Goal: Feedback & Contribution: Leave review/rating

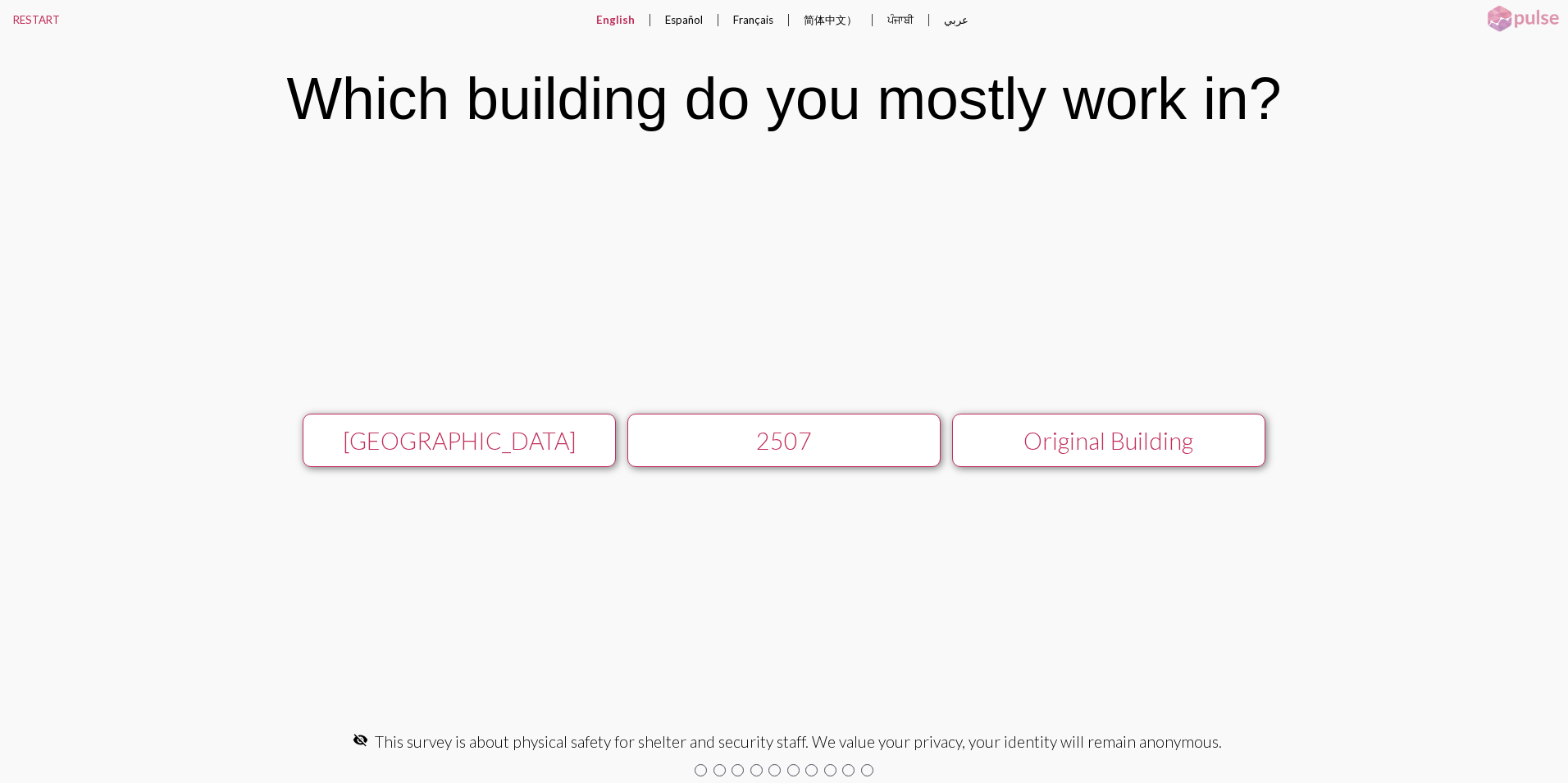
click at [465, 423] on button "[GEOGRAPHIC_DATA]" at bounding box center [459, 439] width 314 height 53
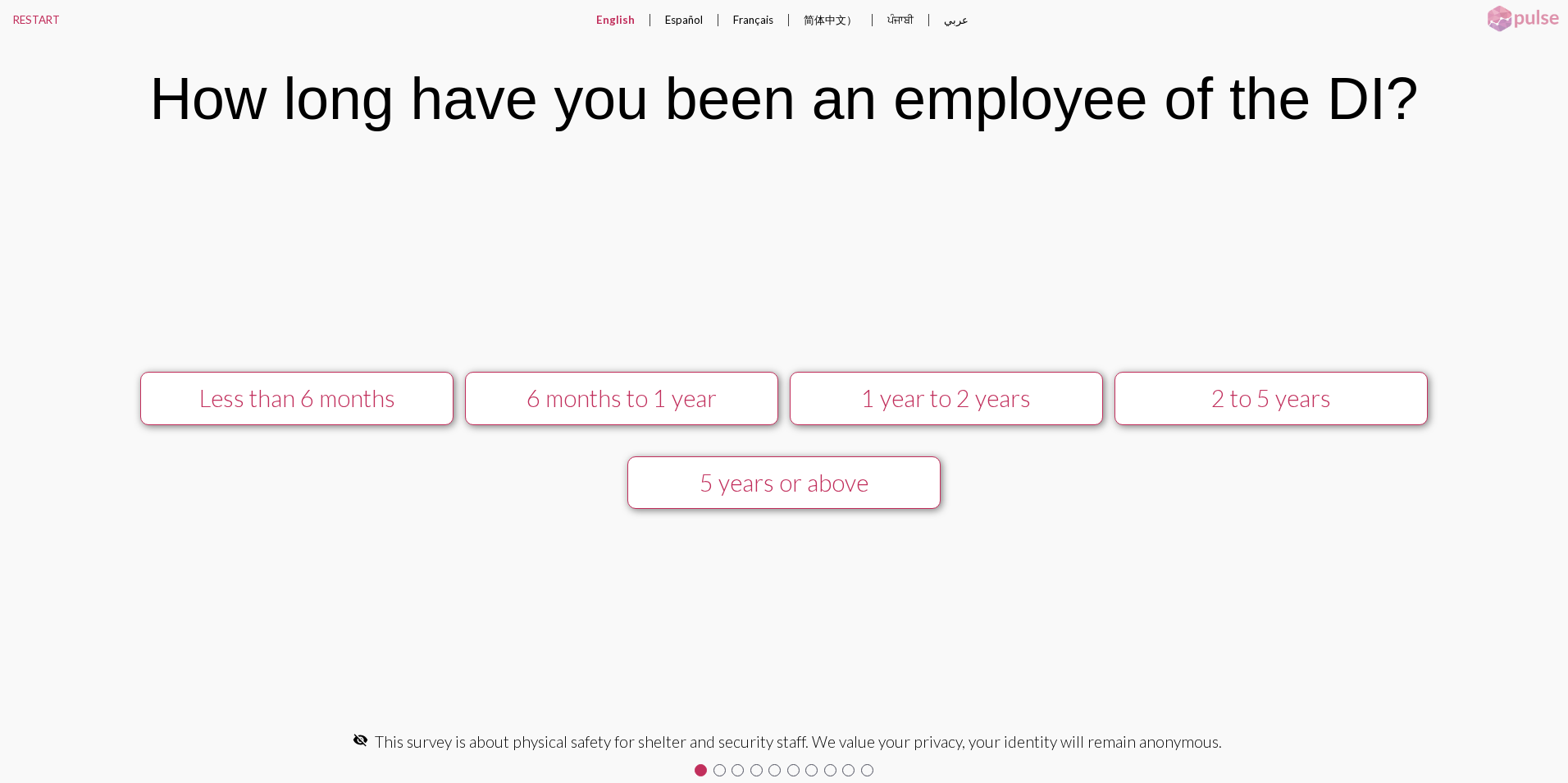
click at [987, 395] on div "1 year to 2 years" at bounding box center [945, 398] width 280 height 28
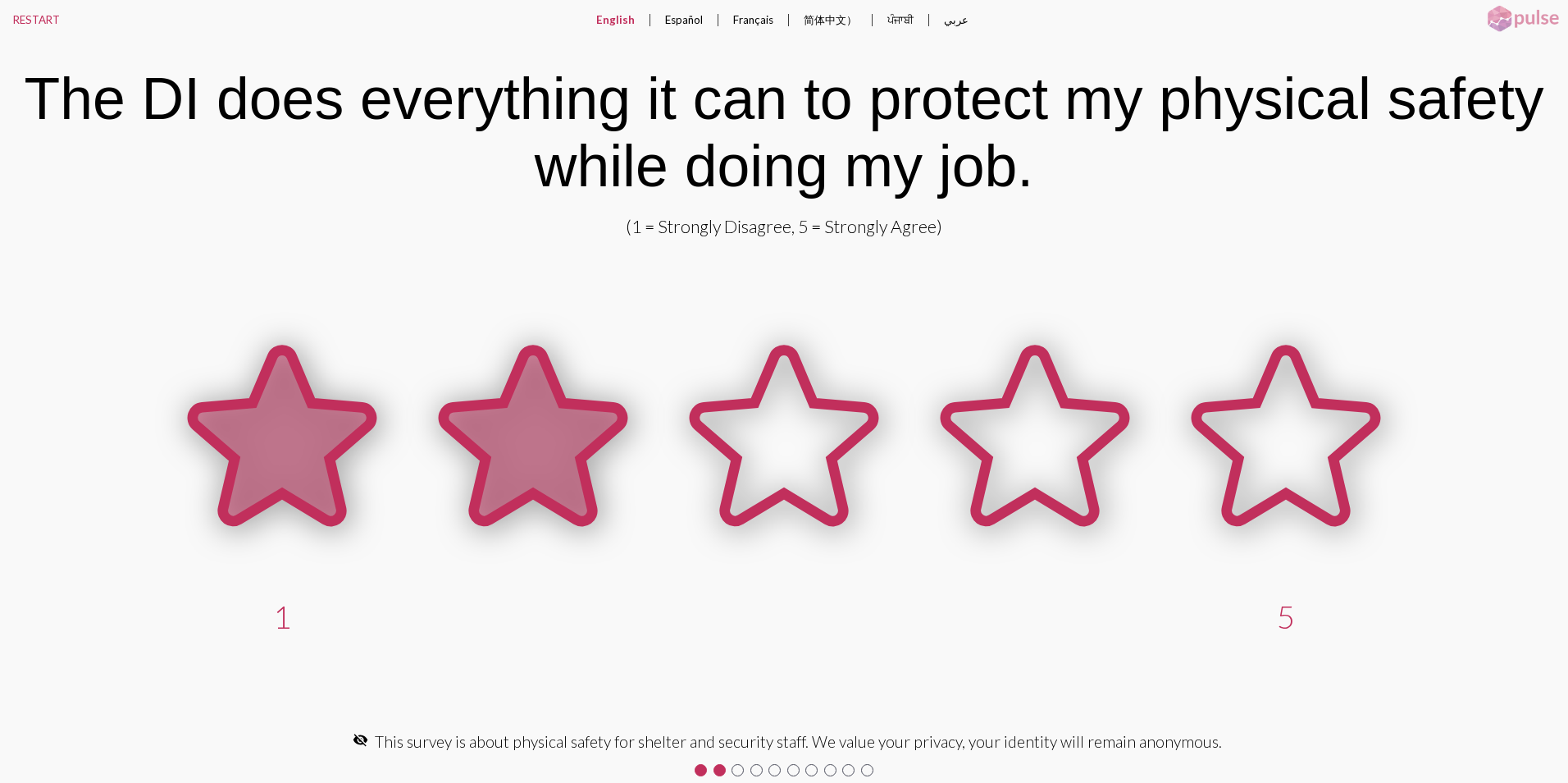
click at [511, 433] on icon at bounding box center [533, 436] width 179 height 170
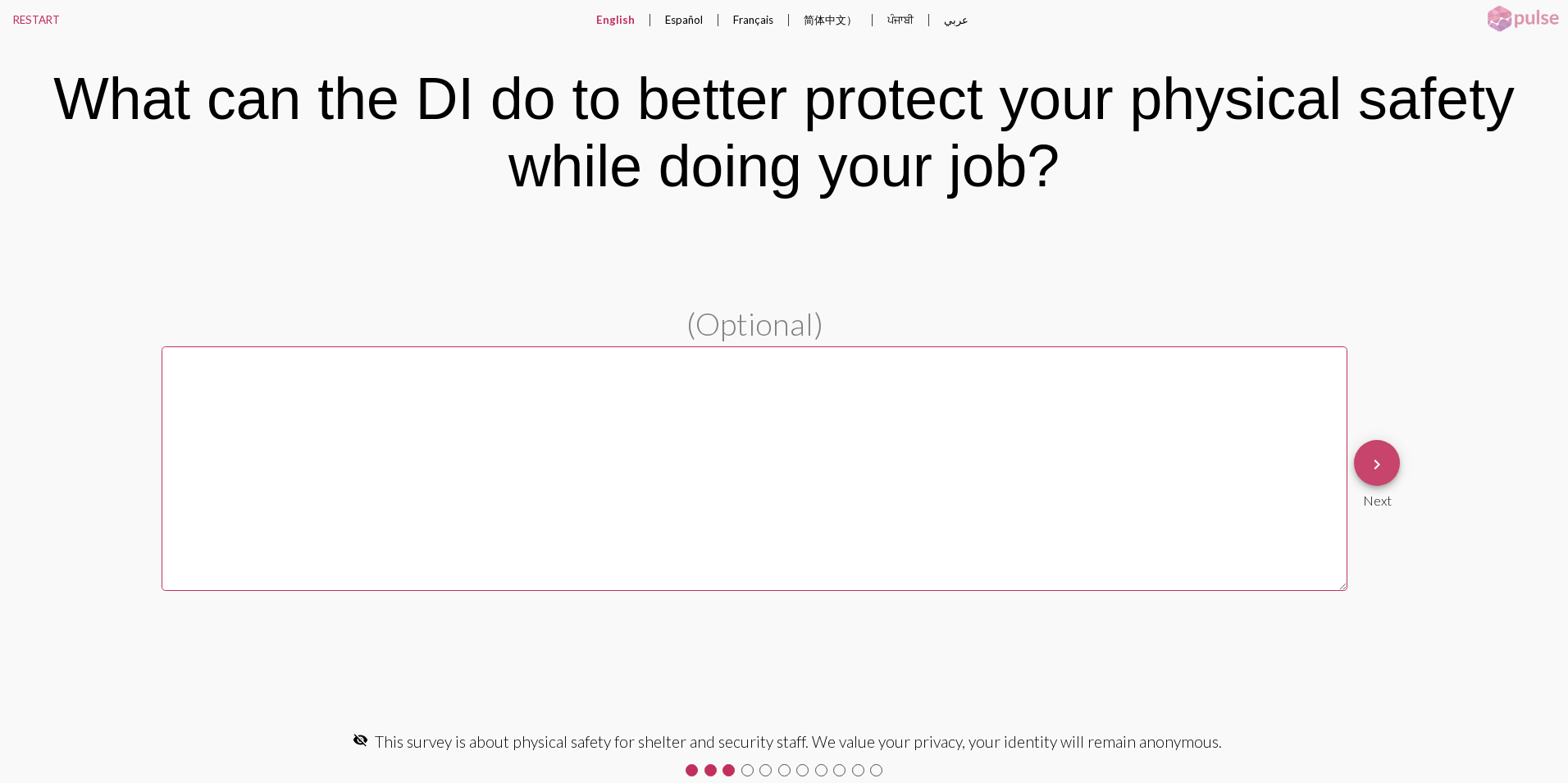
click at [1373, 474] on span "keyboard_arrow_right" at bounding box center [1376, 464] width 20 height 47
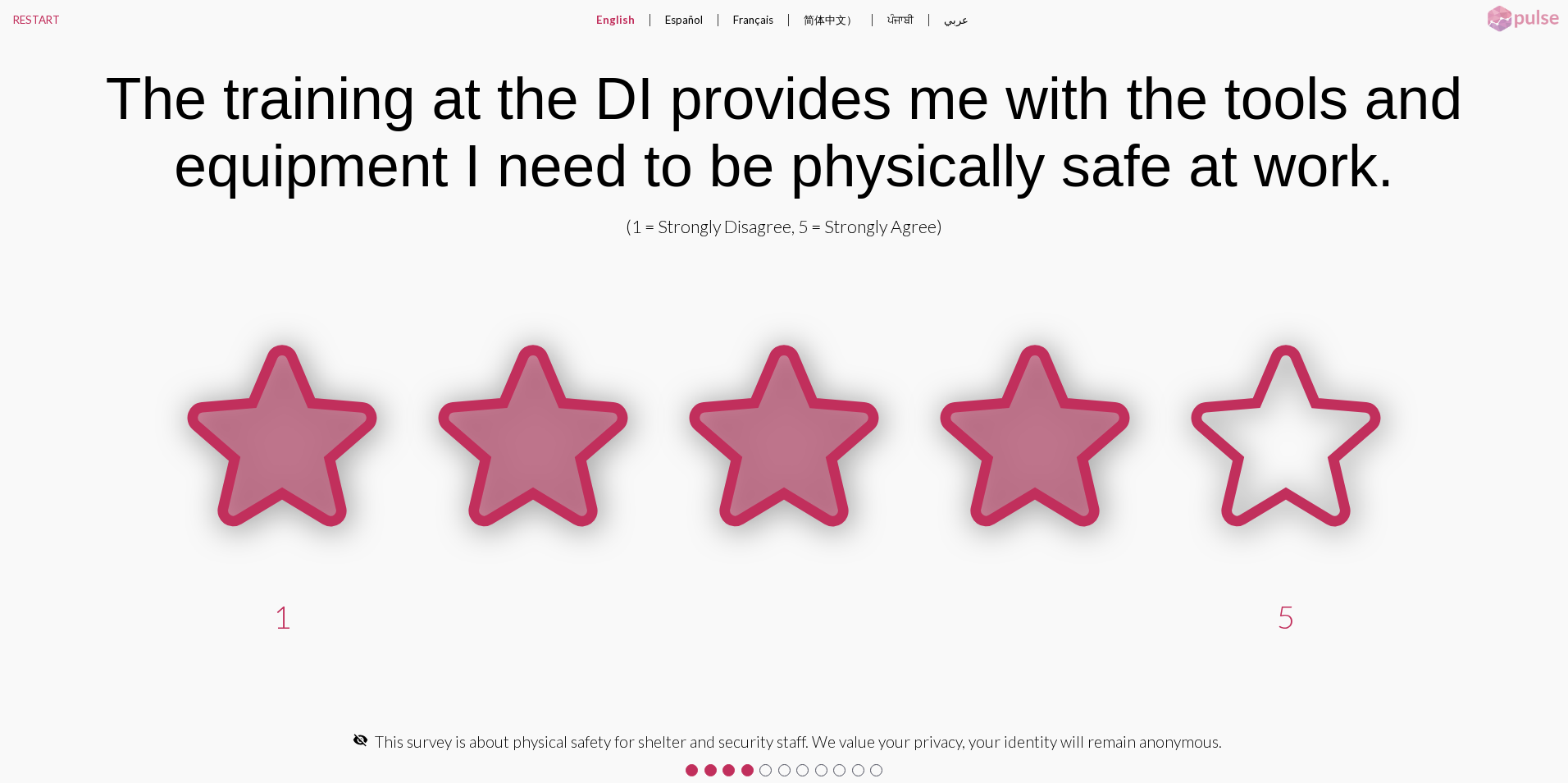
click at [1065, 478] on icon at bounding box center [1034, 436] width 179 height 170
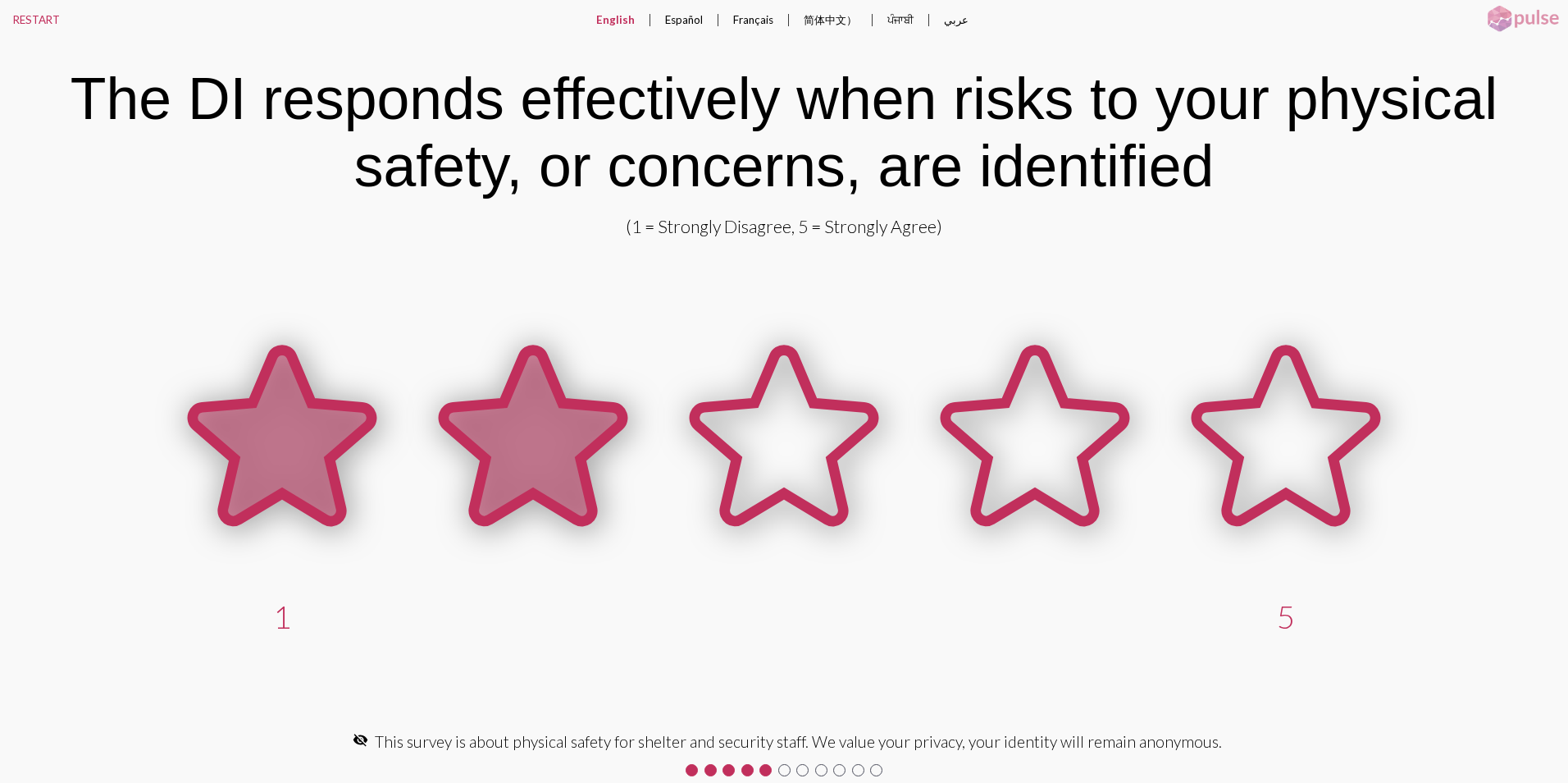
click at [536, 446] on icon at bounding box center [533, 436] width 179 height 170
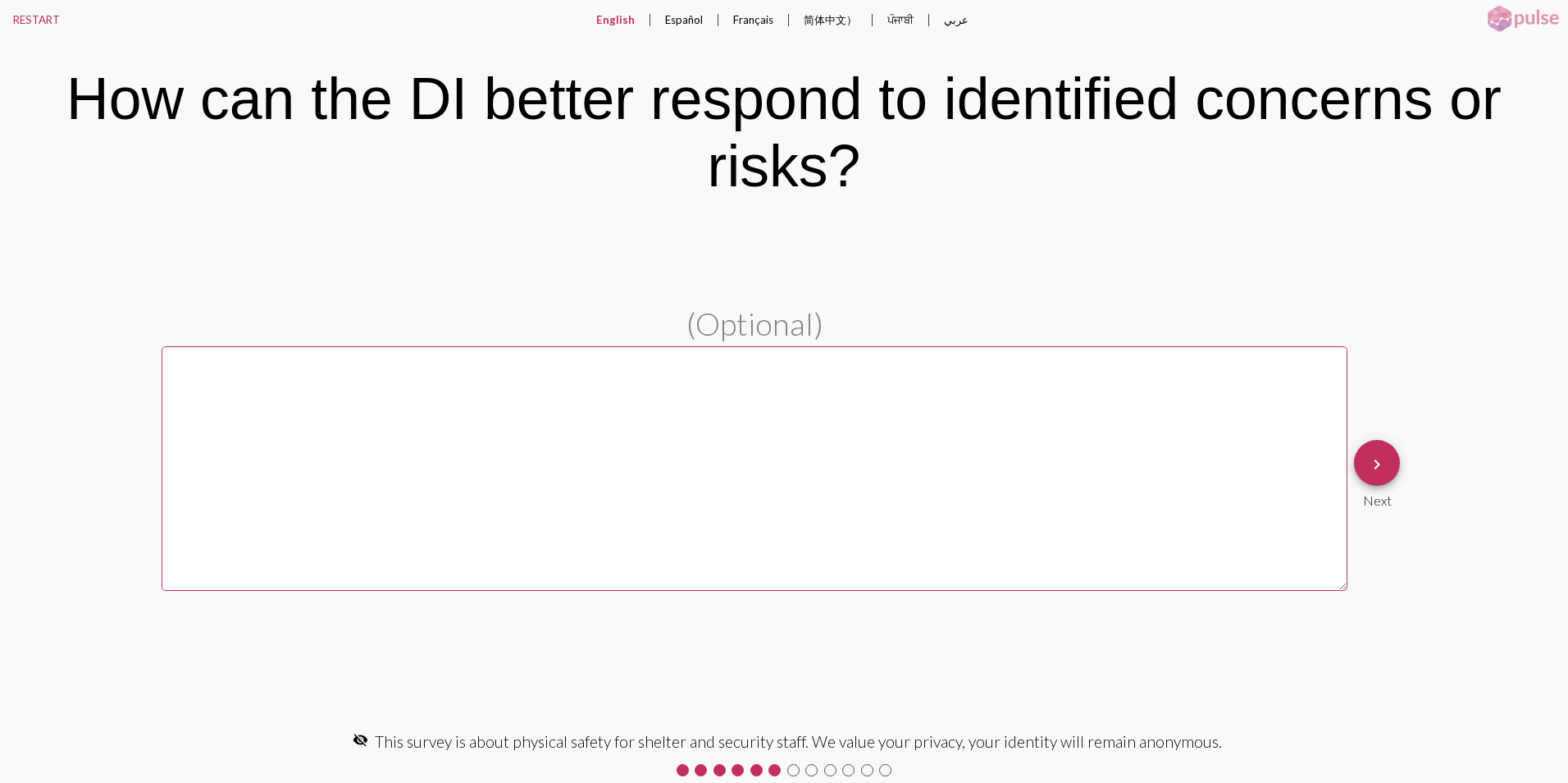
click at [1377, 447] on span "keyboard_arrow_right" at bounding box center [1376, 464] width 20 height 47
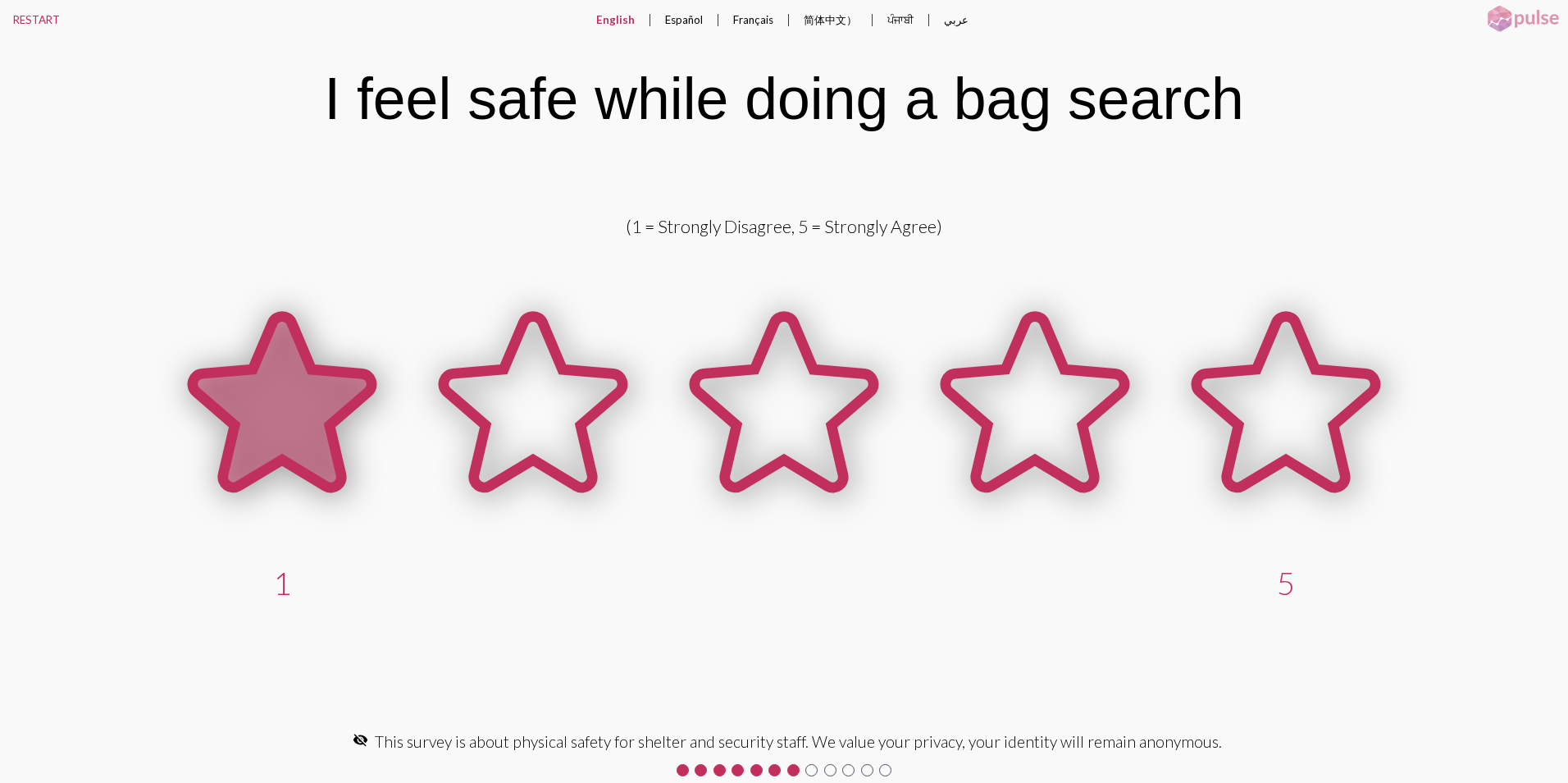
click at [308, 405] on icon at bounding box center [282, 402] width 179 height 170
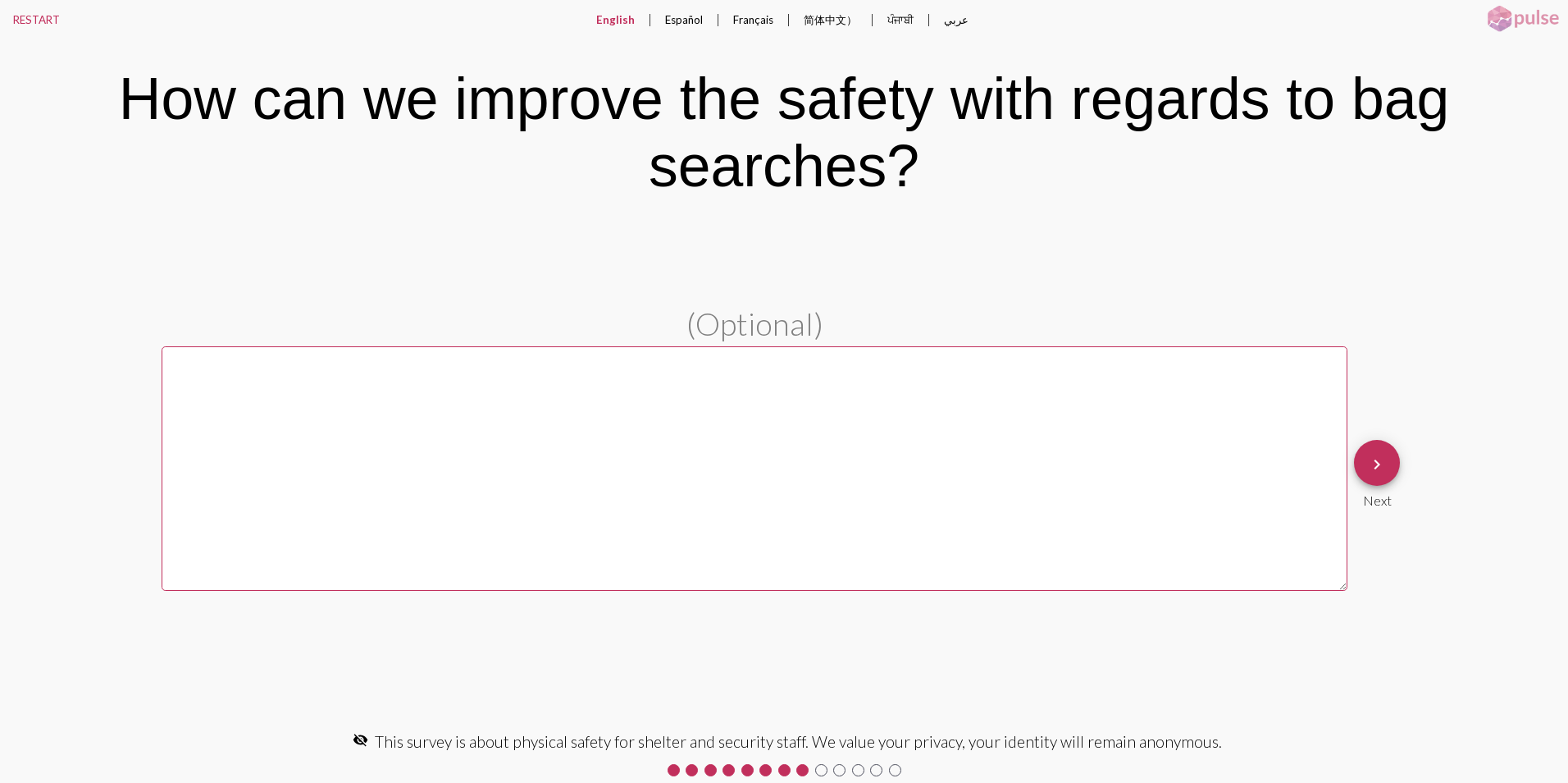
click at [1382, 454] on mat-icon "keyboard_arrow_right" at bounding box center [1376, 464] width 20 height 20
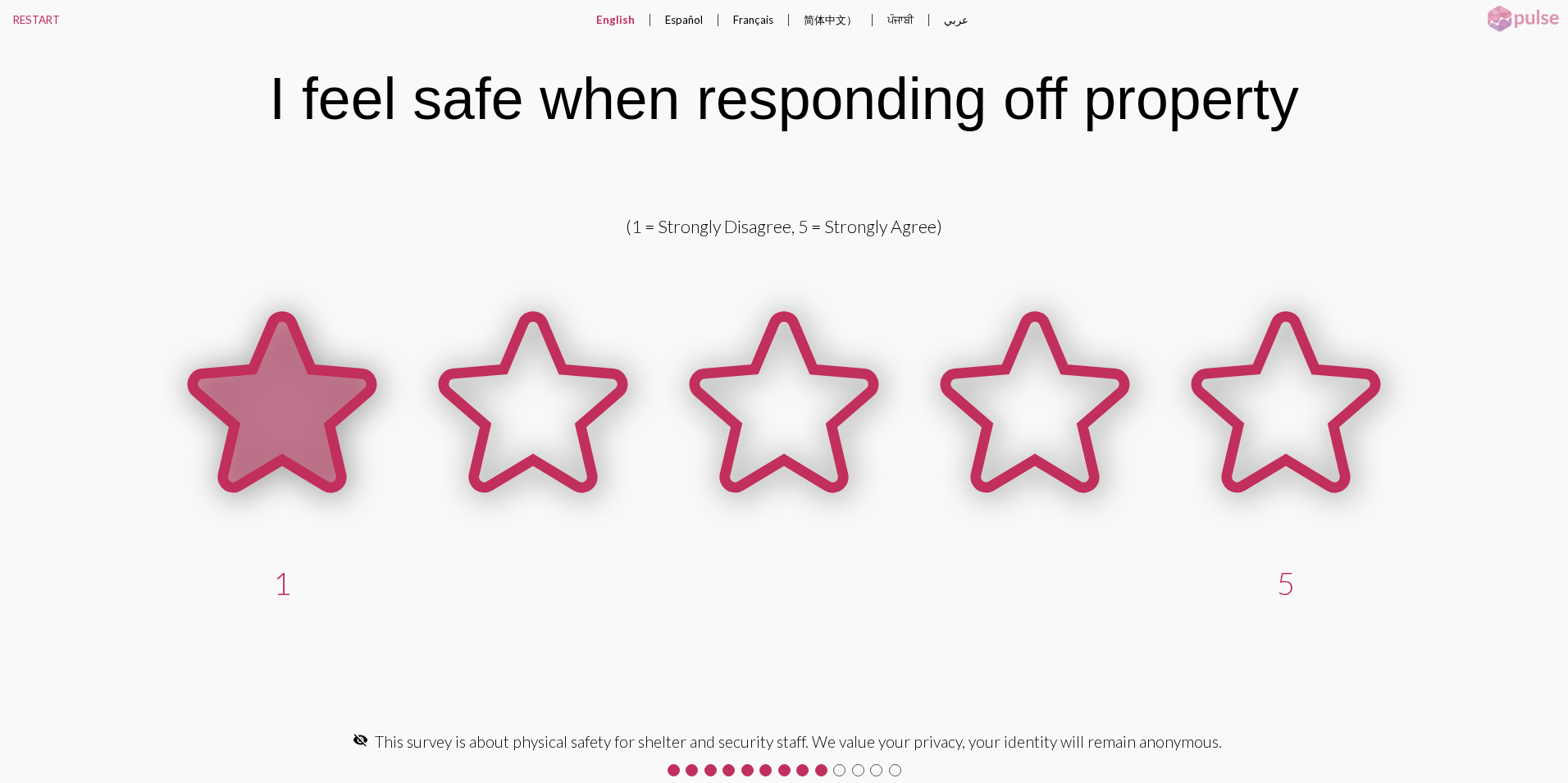
click at [315, 419] on icon at bounding box center [282, 402] width 179 height 170
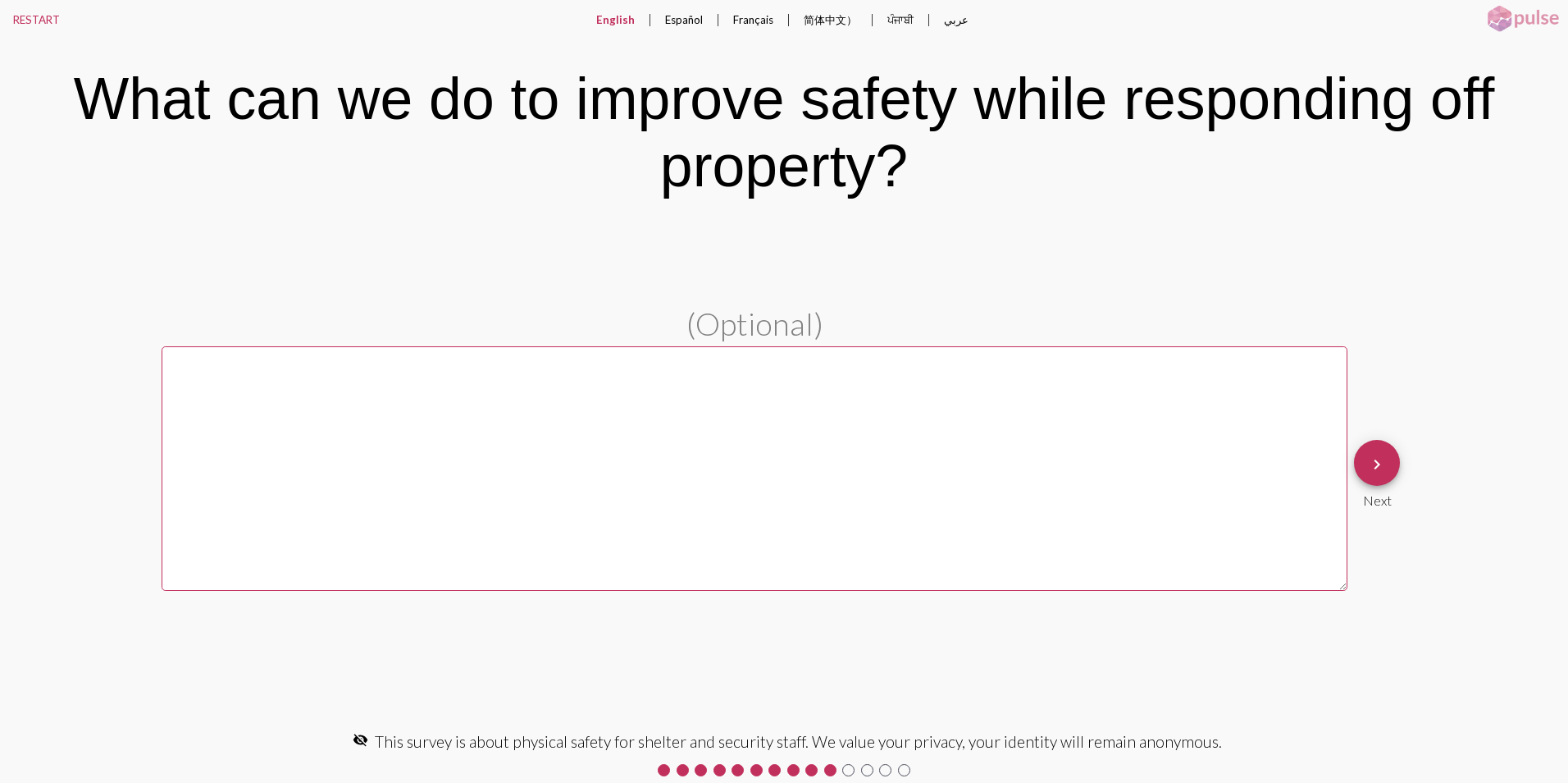
click at [1382, 461] on mat-icon "keyboard_arrow_right" at bounding box center [1376, 464] width 20 height 20
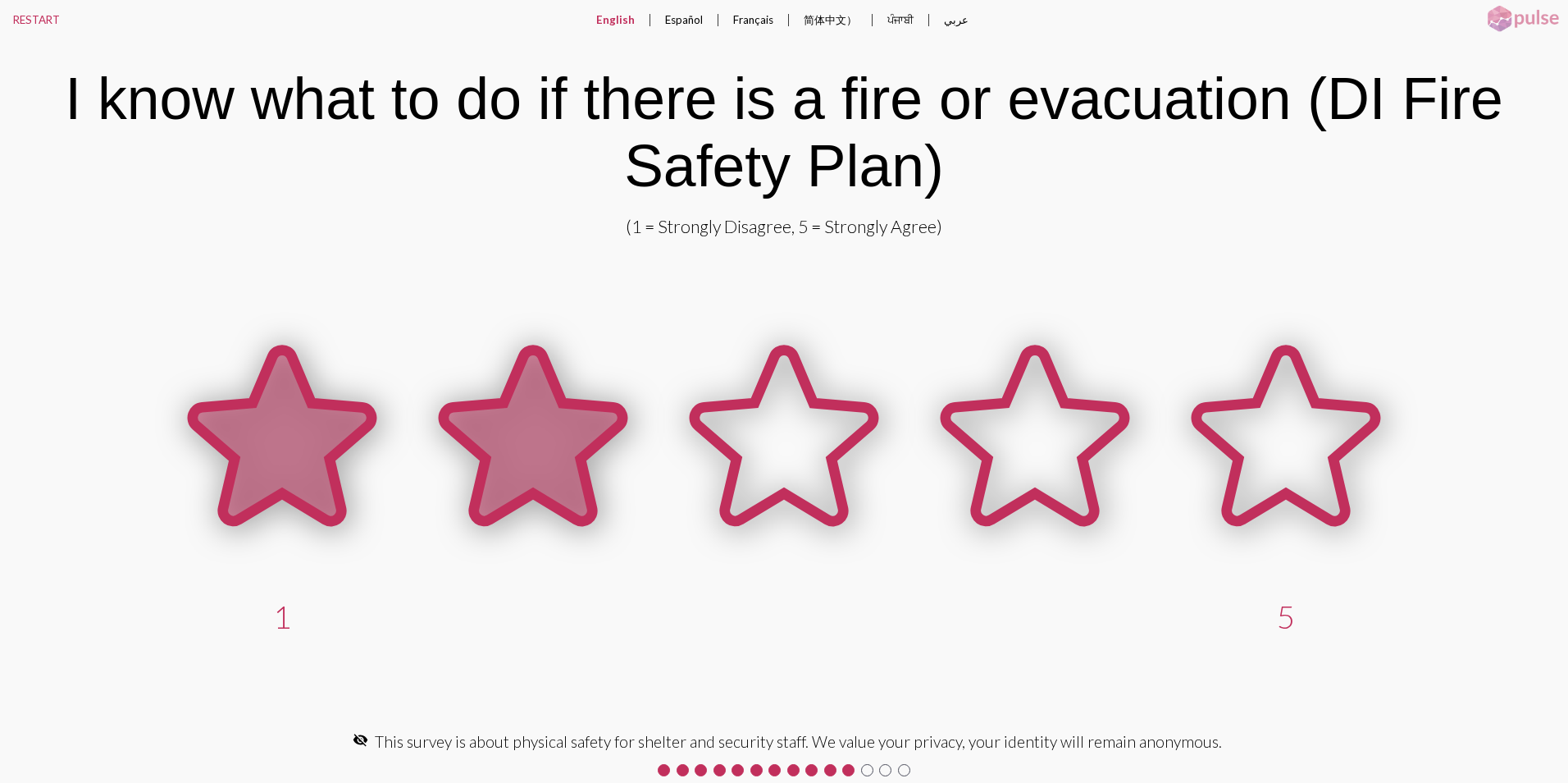
click at [538, 452] on icon at bounding box center [533, 436] width 179 height 170
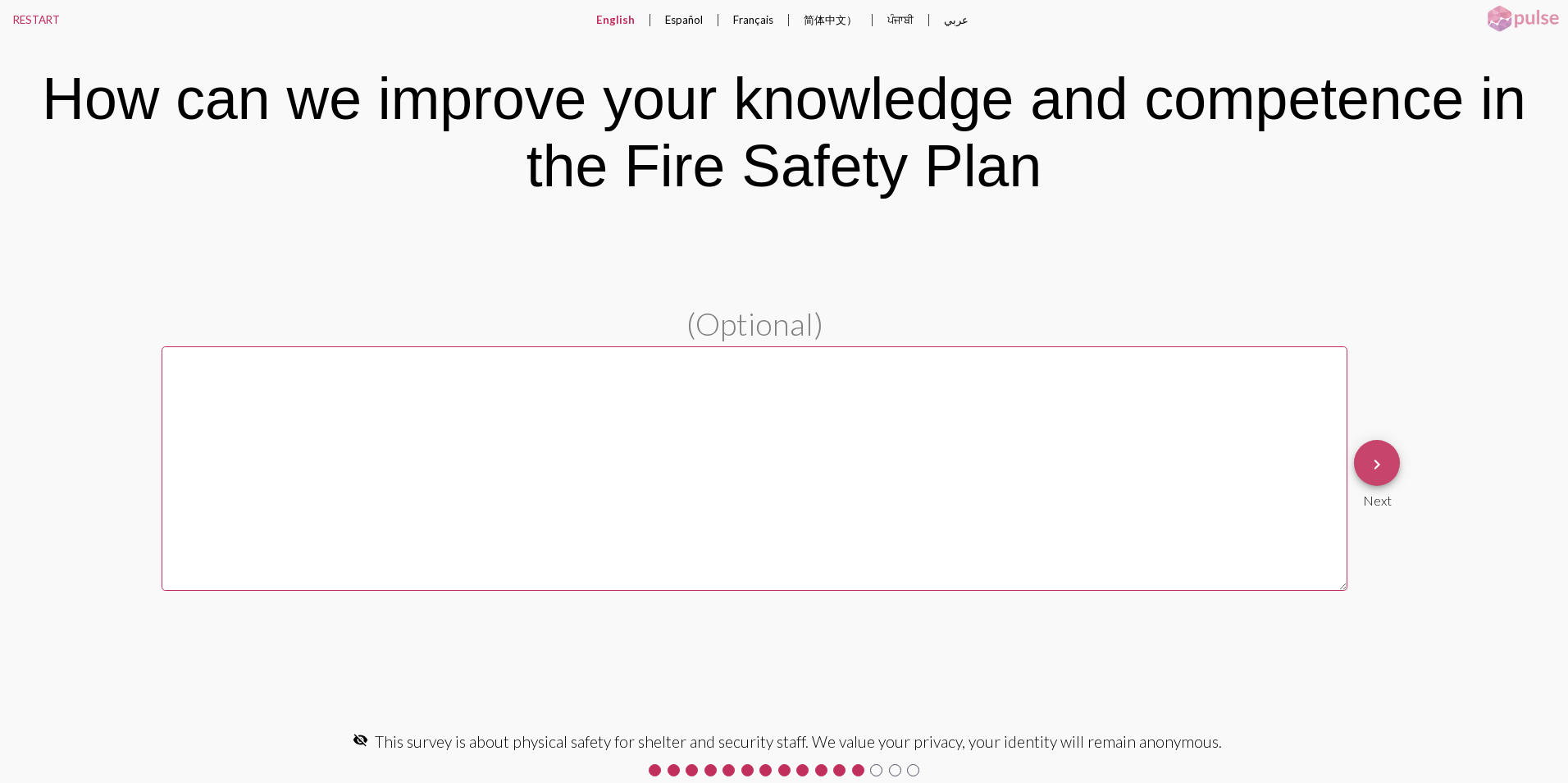
click at [1377, 460] on mat-icon "keyboard_arrow_right" at bounding box center [1376, 464] width 20 height 20
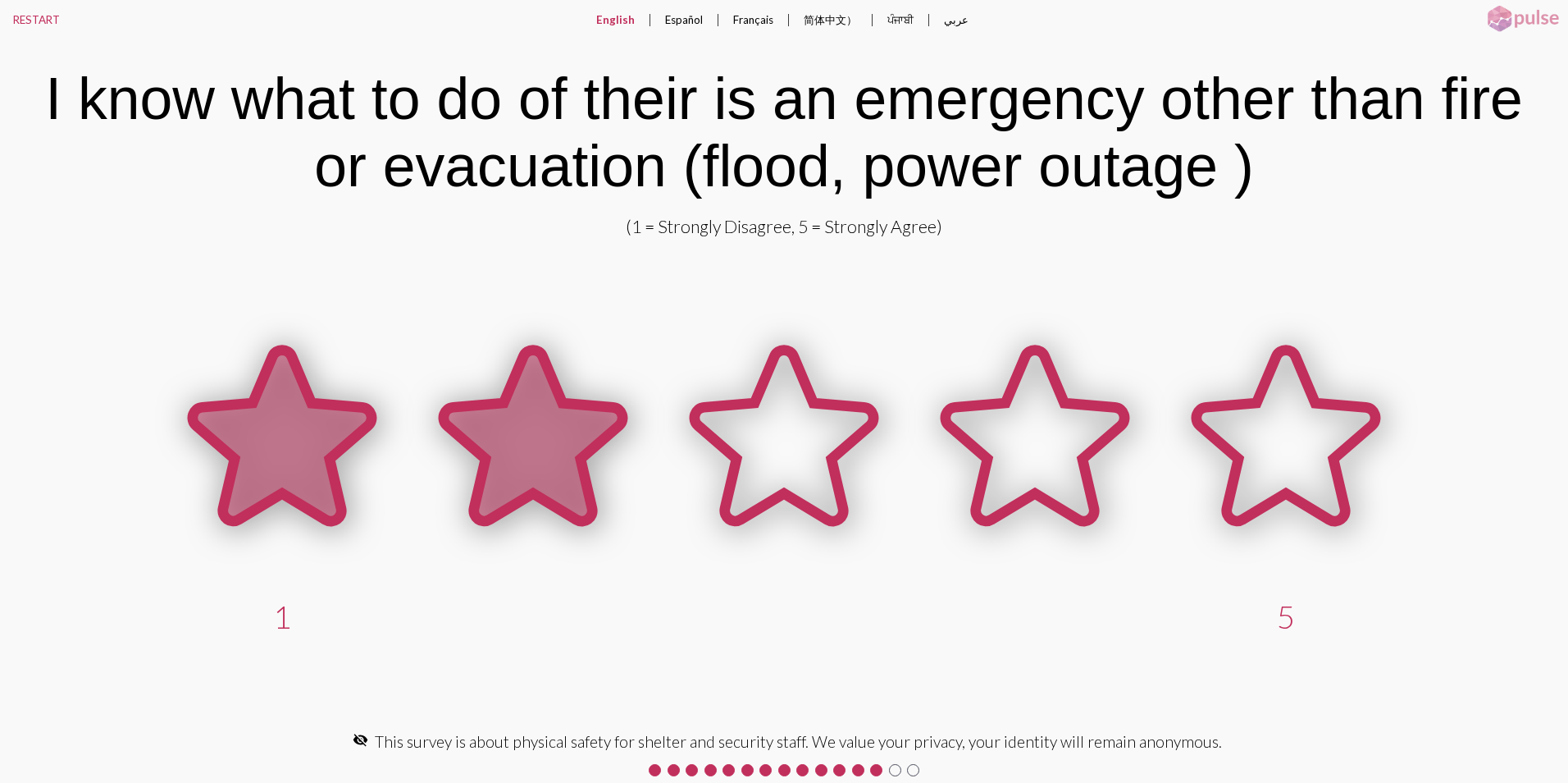
click at [521, 451] on icon at bounding box center [533, 436] width 179 height 170
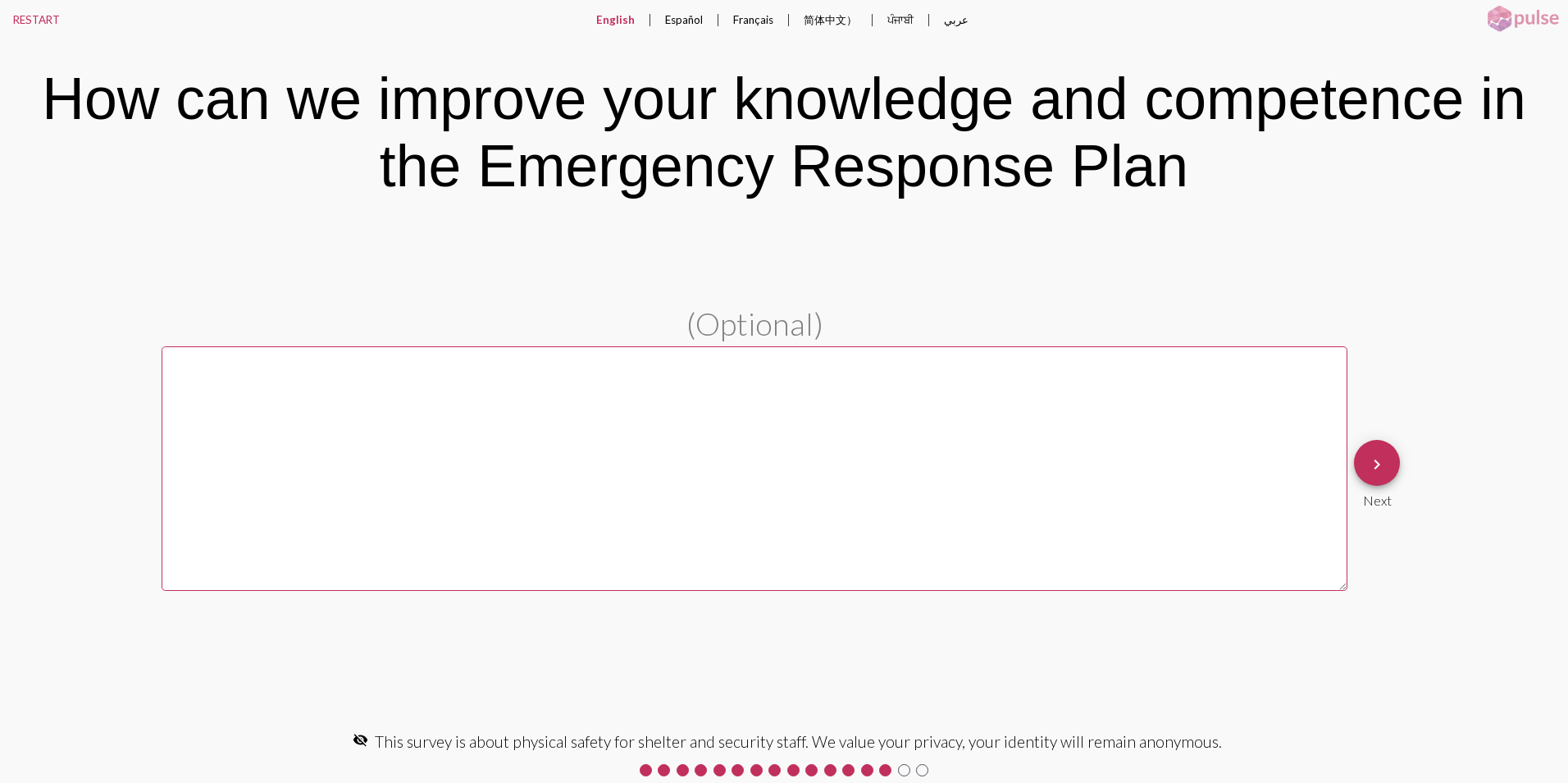
click at [1382, 454] on mat-icon "keyboard_arrow_right" at bounding box center [1376, 464] width 20 height 20
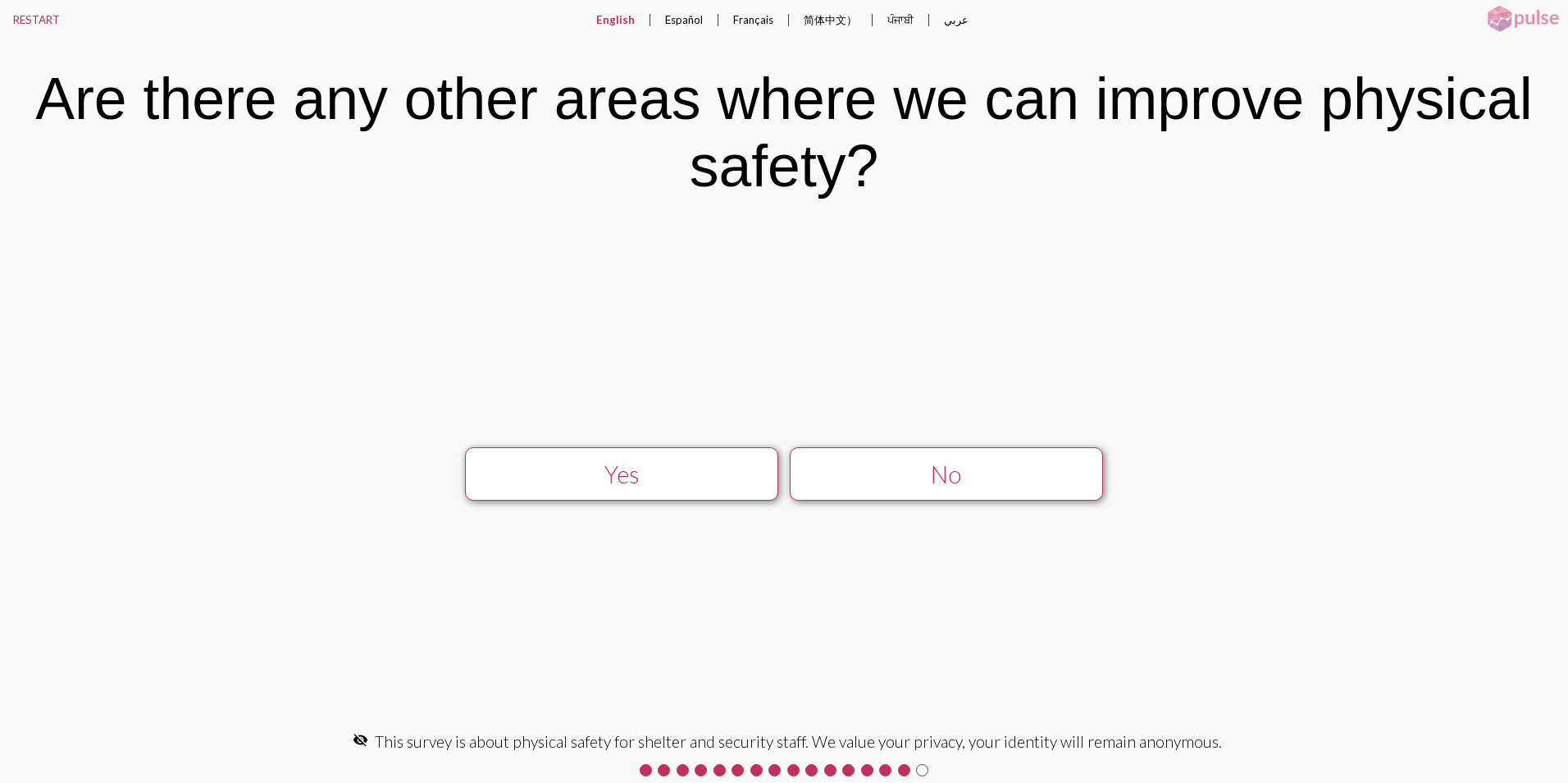
click at [873, 488] on button "No" at bounding box center [946, 473] width 314 height 53
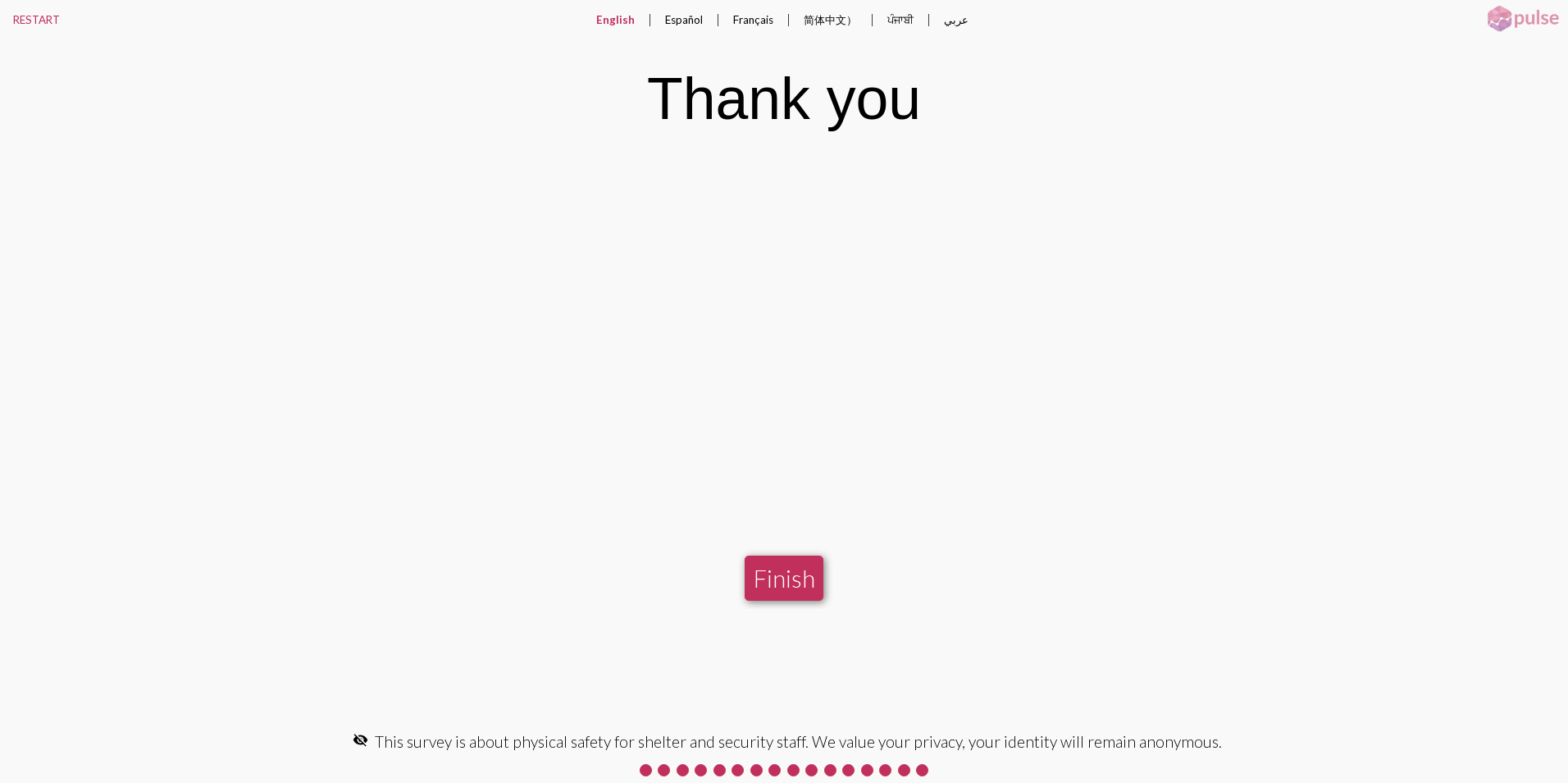
click at [787, 577] on button "Finish" at bounding box center [784, 578] width 79 height 45
